Goal: Complete application form

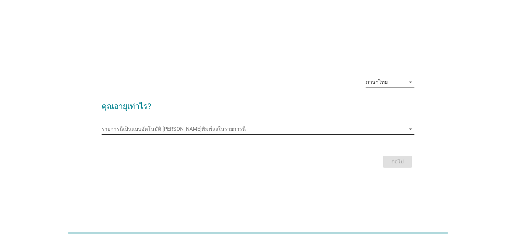
click at [274, 125] on input "รายการนี้เป็นแบบอัตโนมัติ คุณสามารถพิมพ์ลงในรายการนี้" at bounding box center [254, 129] width 304 height 10
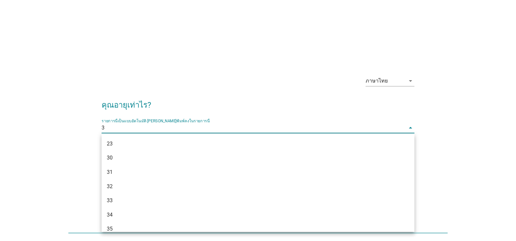
type input "31"
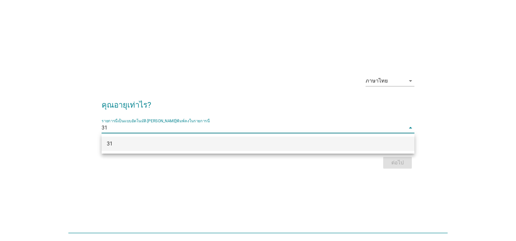
click at [372, 146] on div "31" at bounding box center [245, 144] width 277 height 8
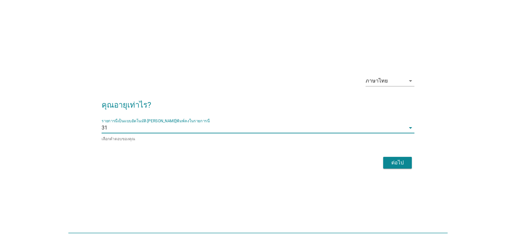
click at [390, 160] on div "ต่อไป" at bounding box center [397, 163] width 18 height 8
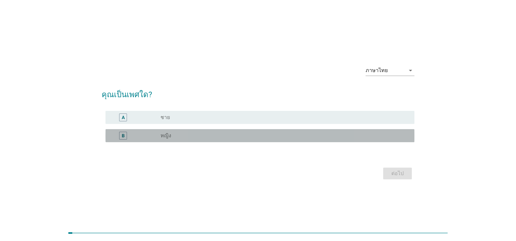
click at [293, 140] on div "B radio_button_unchecked หญิง" at bounding box center [259, 135] width 309 height 13
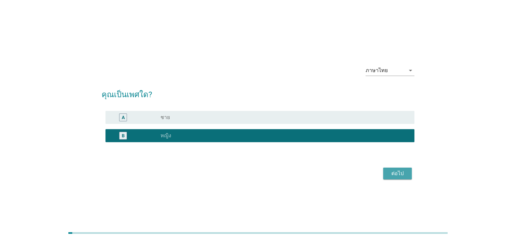
click at [397, 174] on div "ต่อไป" at bounding box center [397, 173] width 18 height 8
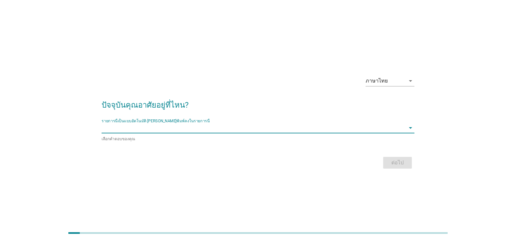
click at [326, 131] on input "รายการนี้เป็นแบบอัตโนมัติ คุณสามารถพิมพ์ลงในรายการนี้" at bounding box center [254, 127] width 304 height 10
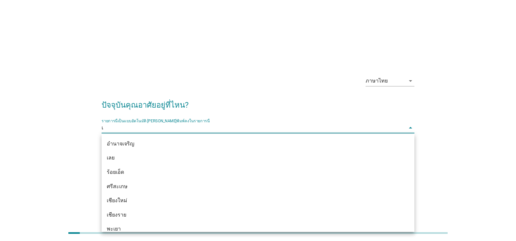
type input "เช"
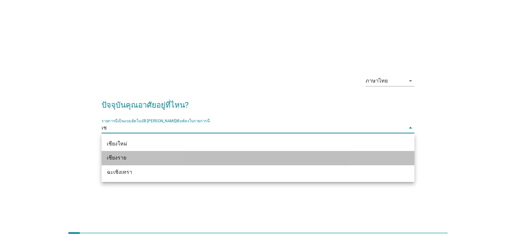
click at [241, 161] on div "เชียงราย" at bounding box center [245, 158] width 277 height 8
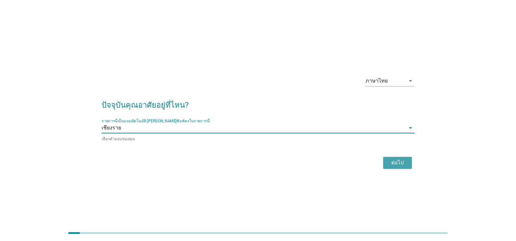
click at [396, 164] on div "ต่อไป" at bounding box center [397, 163] width 18 height 8
